Goal: Information Seeking & Learning: Learn about a topic

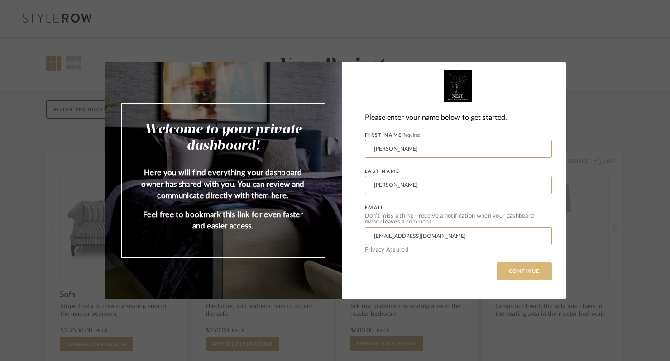
click at [519, 273] on button "CONTINUE" at bounding box center [524, 272] width 55 height 18
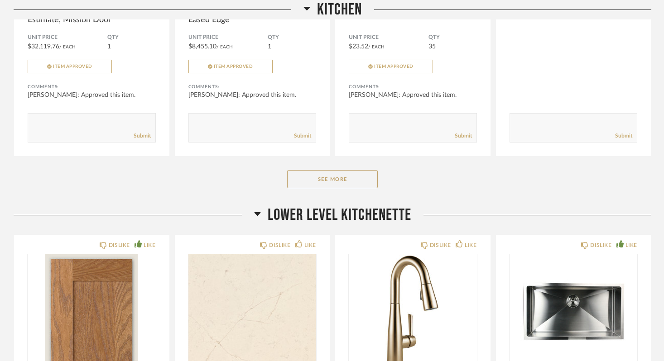
scroll to position [622, 0]
click at [338, 177] on button "See More" at bounding box center [332, 179] width 91 height 18
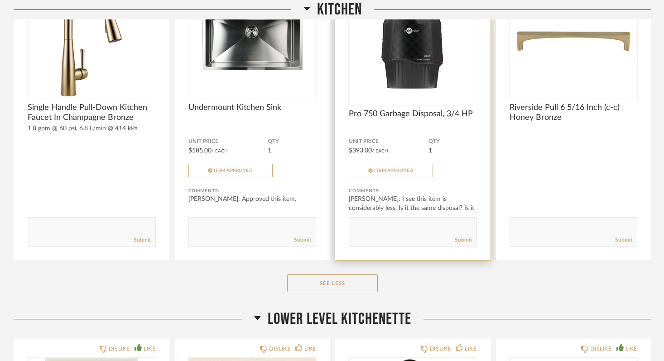
scroll to position [834, 0]
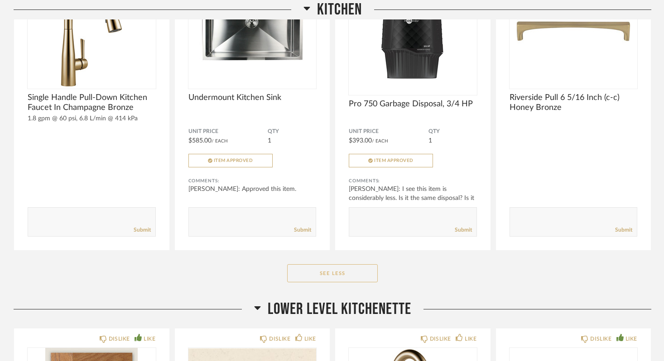
click at [337, 276] on button "See Less" at bounding box center [332, 273] width 91 height 18
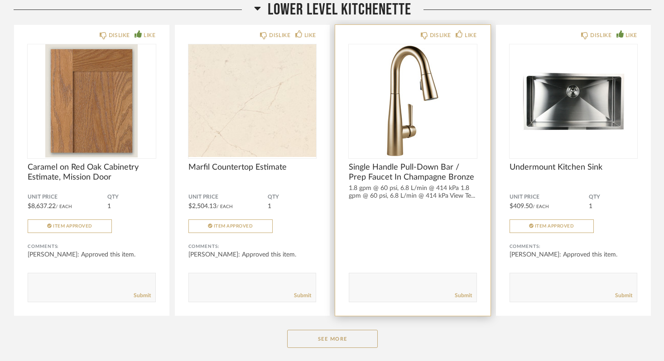
scroll to position [839, 0]
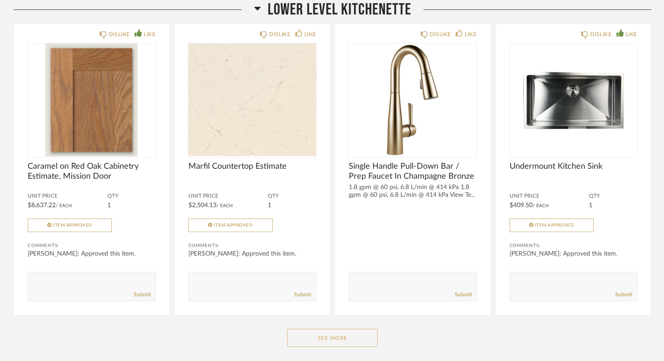
click at [349, 339] on button "See More" at bounding box center [332, 338] width 91 height 18
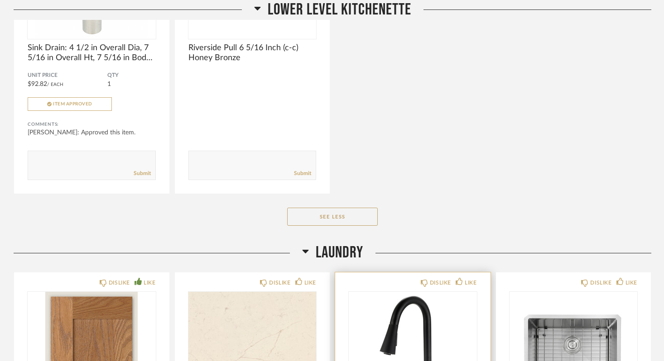
scroll to position [1278, 0]
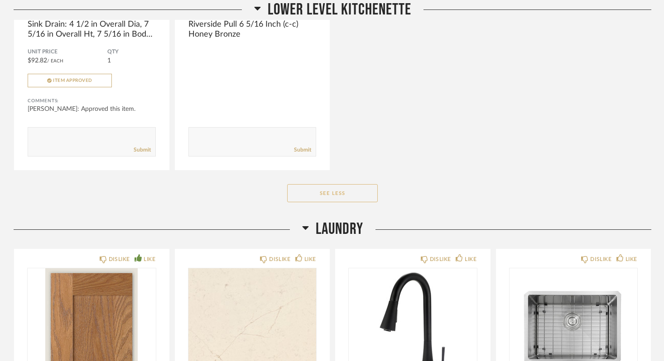
click at [334, 196] on button "See Less" at bounding box center [332, 193] width 91 height 18
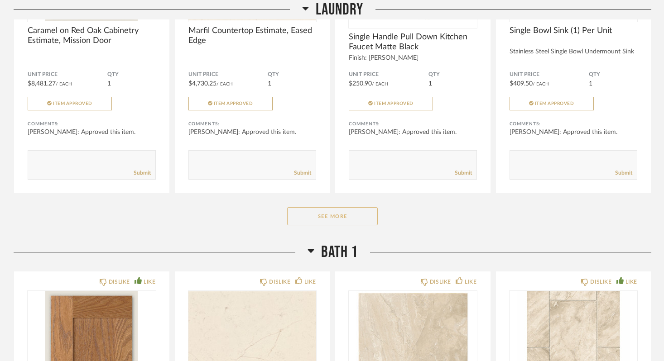
scroll to position [1348, 0]
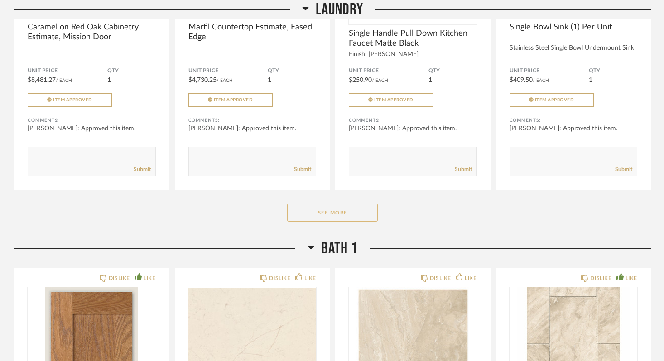
click at [340, 214] on button "See More" at bounding box center [332, 213] width 91 height 18
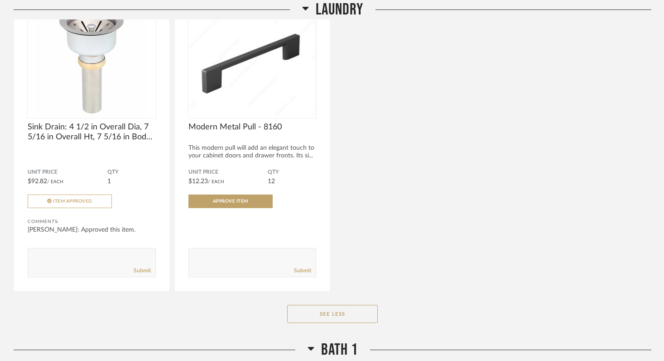
scroll to position [1551, 0]
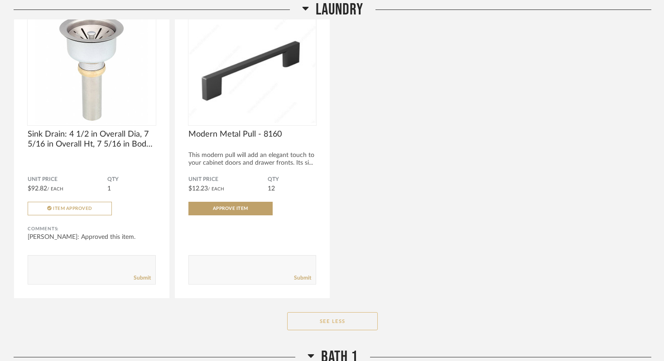
click at [338, 322] on button "See Less" at bounding box center [332, 321] width 91 height 18
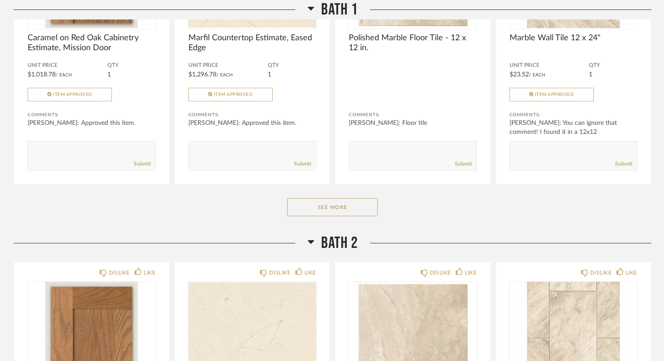
scroll to position [1723, 0]
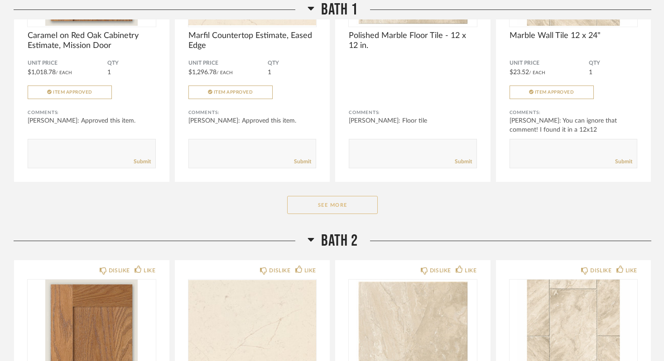
click at [343, 205] on button "See More" at bounding box center [332, 205] width 91 height 18
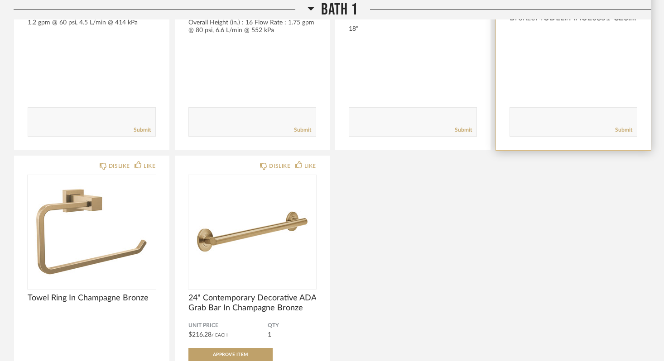
scroll to position [2367, 0]
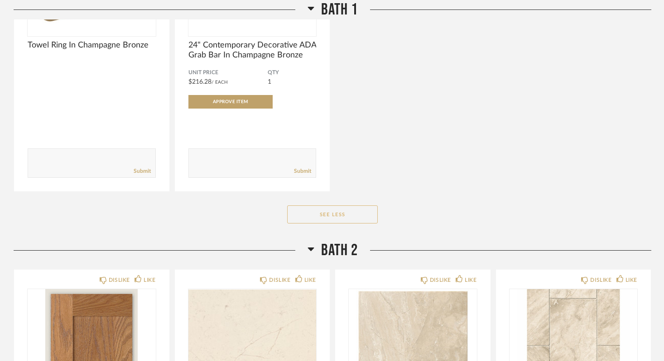
click at [331, 212] on button "See Less" at bounding box center [332, 215] width 91 height 18
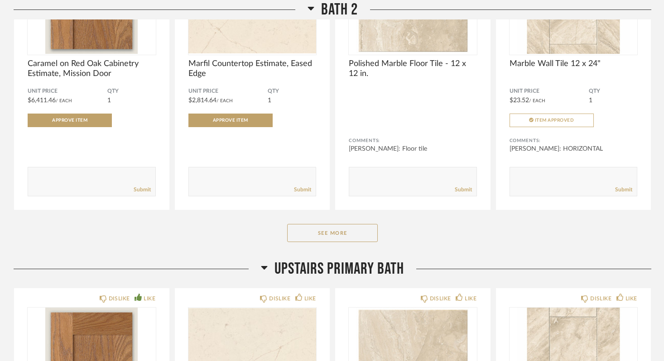
scroll to position [2064, 0]
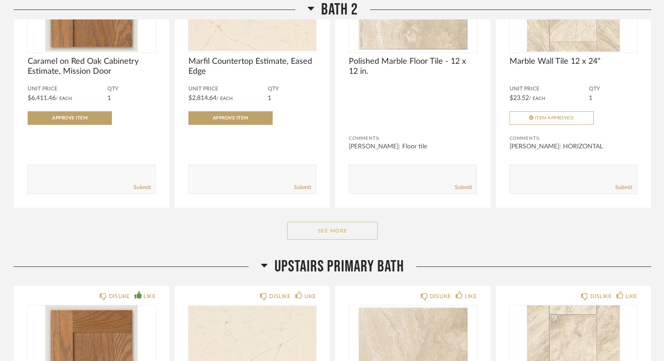
click at [320, 230] on button "See More" at bounding box center [332, 231] width 91 height 18
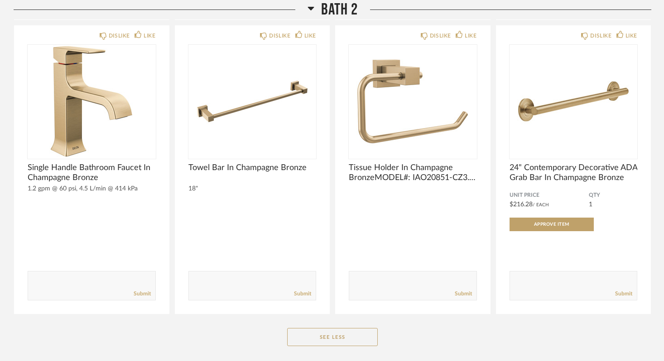
scroll to position [2553, 0]
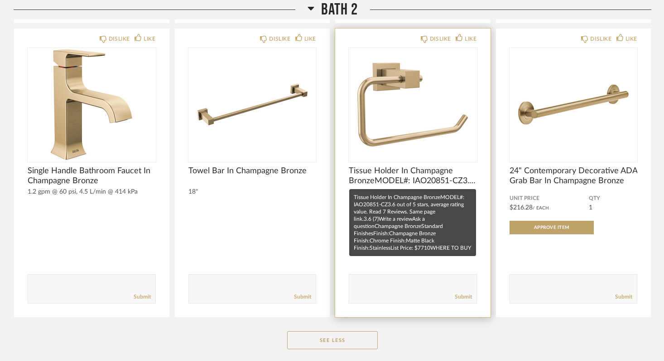
click at [417, 177] on span "Tissue Holder In Champagne BronzeMODEL#: IAO20851-CZ3.6 out of 5 stars, average…" at bounding box center [413, 176] width 128 height 20
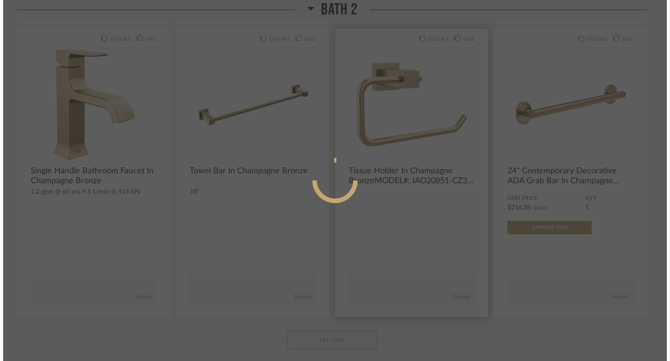
scroll to position [0, 0]
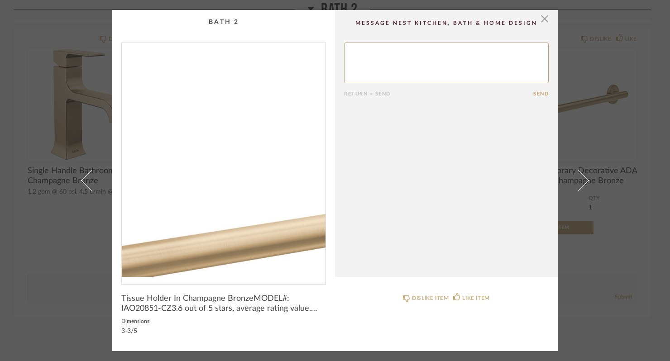
click at [245, 184] on img "0" at bounding box center [224, 160] width 204 height 234
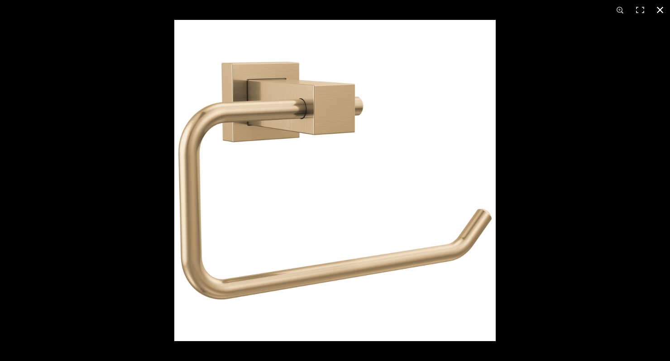
click at [659, 9] on button at bounding box center [660, 10] width 20 height 20
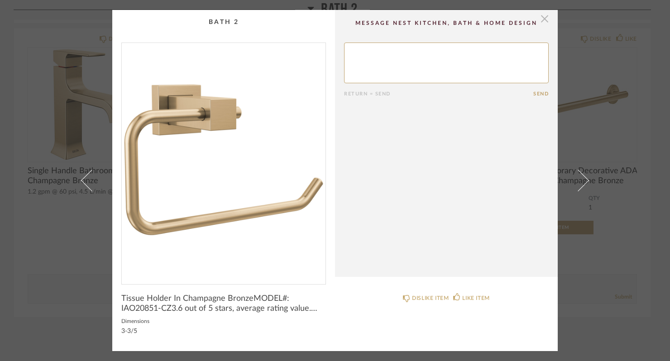
click at [543, 20] on span "button" at bounding box center [545, 19] width 18 height 18
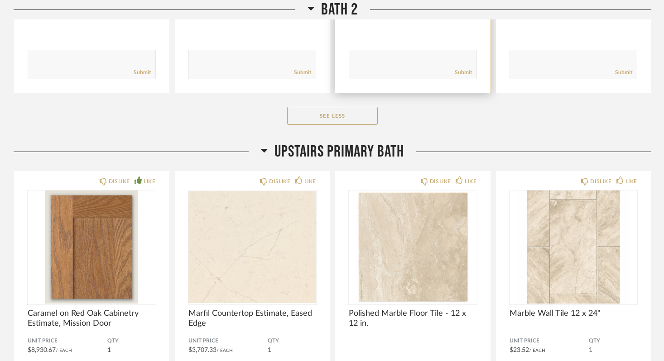
scroll to position [2787, 0]
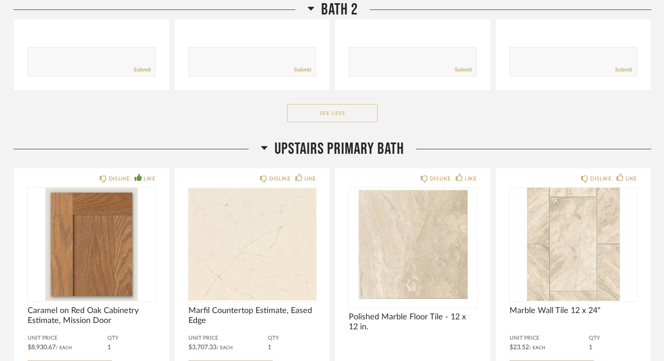
click at [344, 113] on button "See Less" at bounding box center [332, 113] width 91 height 18
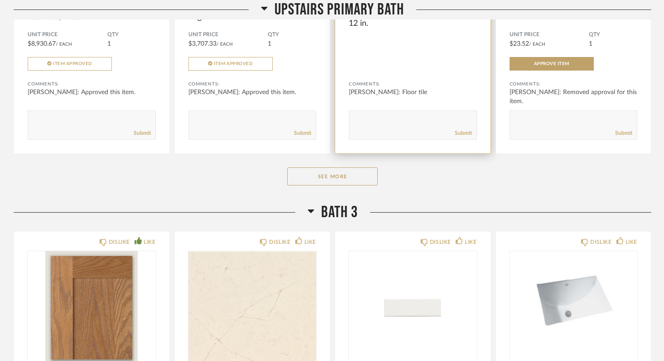
scroll to position [2467, 0]
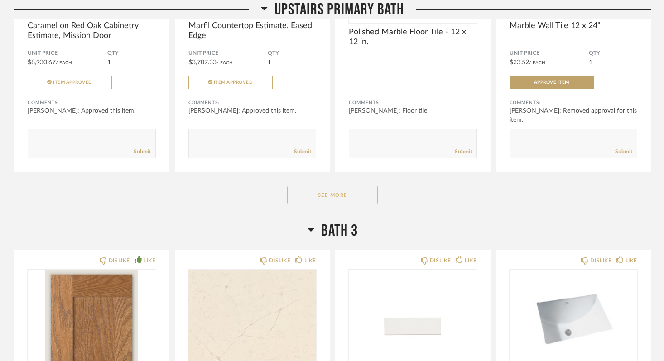
click at [332, 197] on button "See More" at bounding box center [332, 195] width 91 height 18
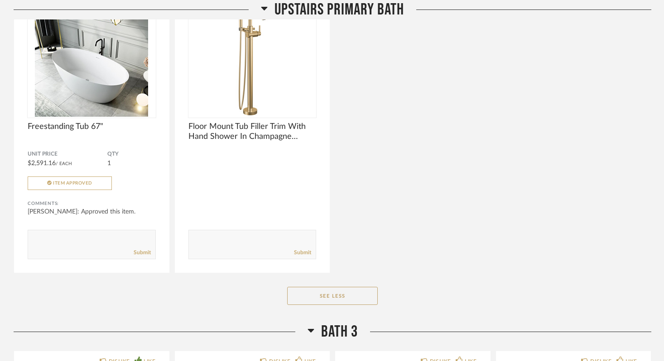
scroll to position [3257, 0]
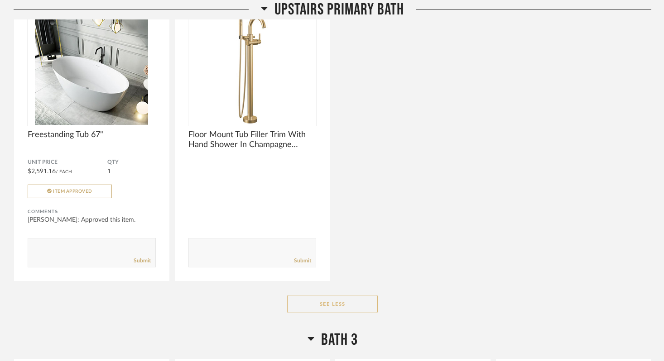
click at [337, 301] on button "See Less" at bounding box center [332, 304] width 91 height 18
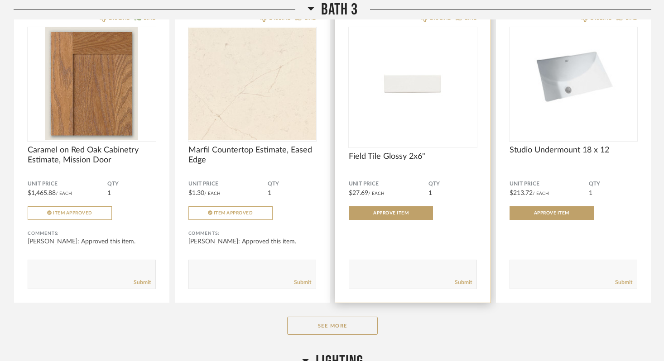
scroll to position [2705, 0]
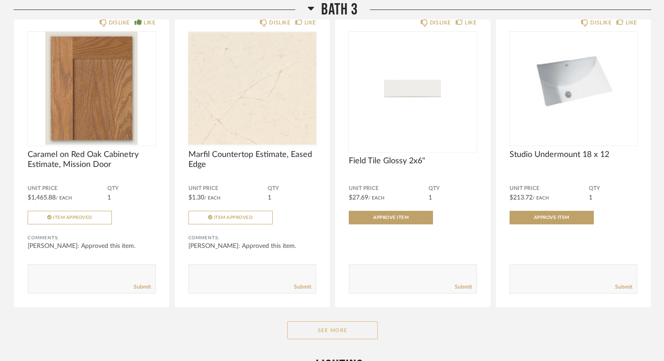
click at [337, 333] on button "See More" at bounding box center [332, 330] width 91 height 18
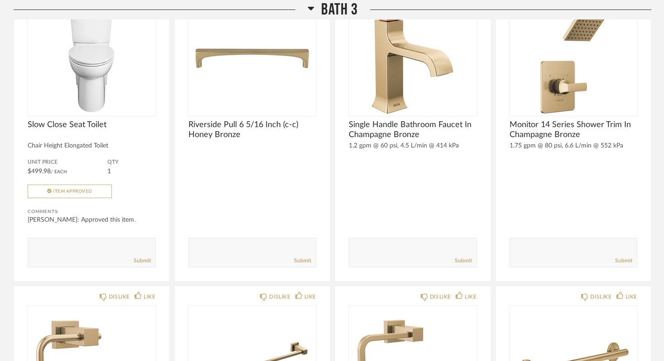
scroll to position [3040, 0]
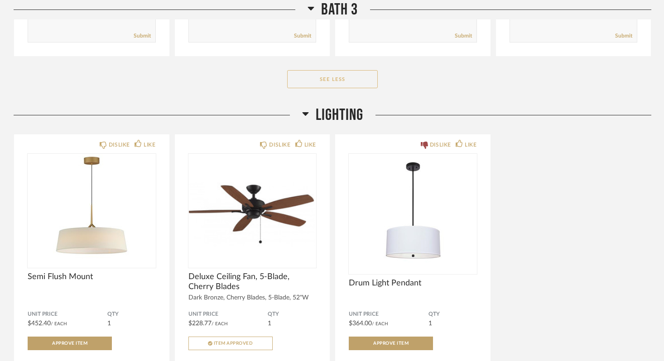
click at [341, 77] on button "See Less" at bounding box center [332, 79] width 91 height 18
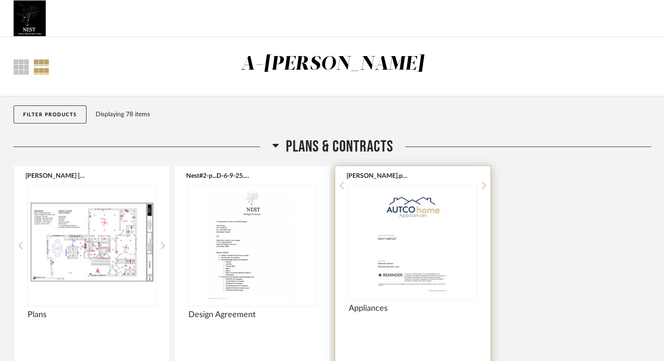
scroll to position [0, 0]
